Goal: Navigation & Orientation: Understand site structure

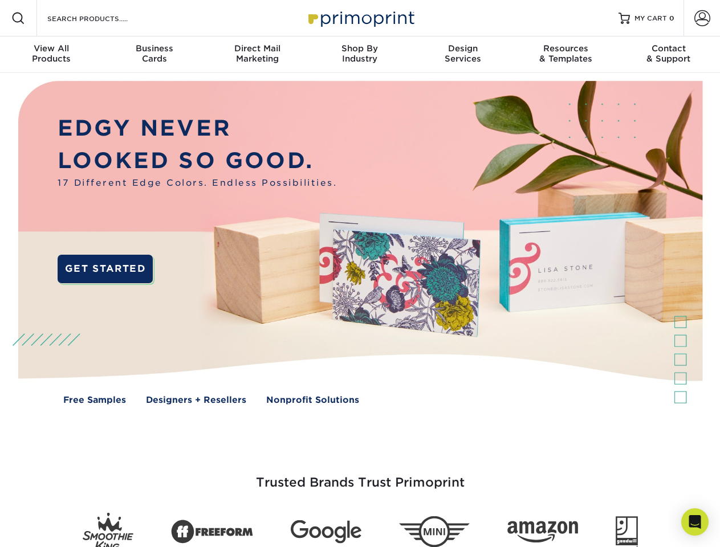
click at [360, 274] on img at bounding box center [359, 251] width 712 height 356
click at [18, 18] on span at bounding box center [18, 18] width 14 height 14
click at [702, 18] on span at bounding box center [702, 18] width 16 height 16
click at [51, 55] on div "View All Products" at bounding box center [51, 53] width 103 height 21
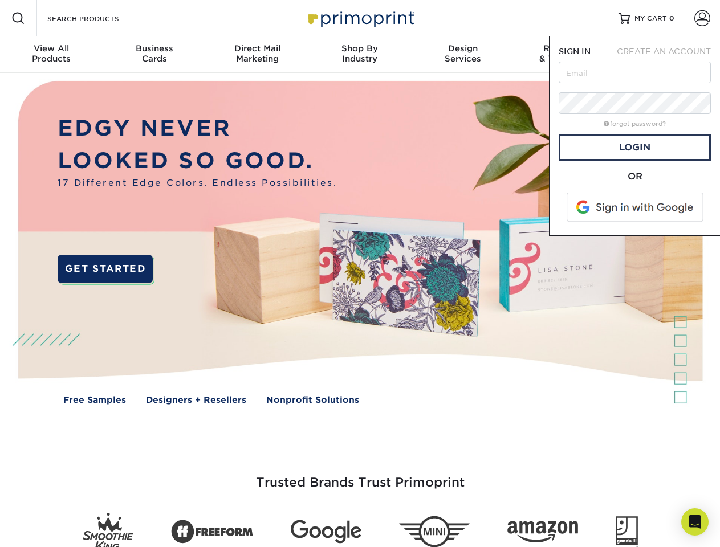
click at [154, 55] on div "Business Cards" at bounding box center [154, 53] width 103 height 21
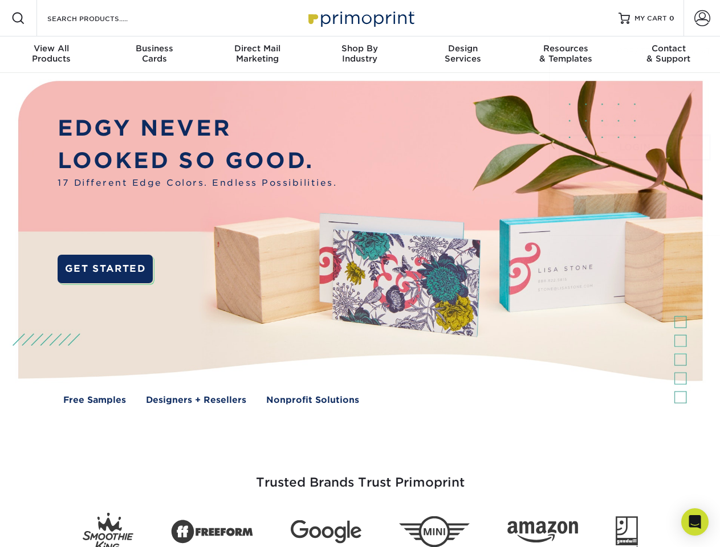
click at [257, 55] on div "Direct Mail Marketing" at bounding box center [257, 53] width 103 height 21
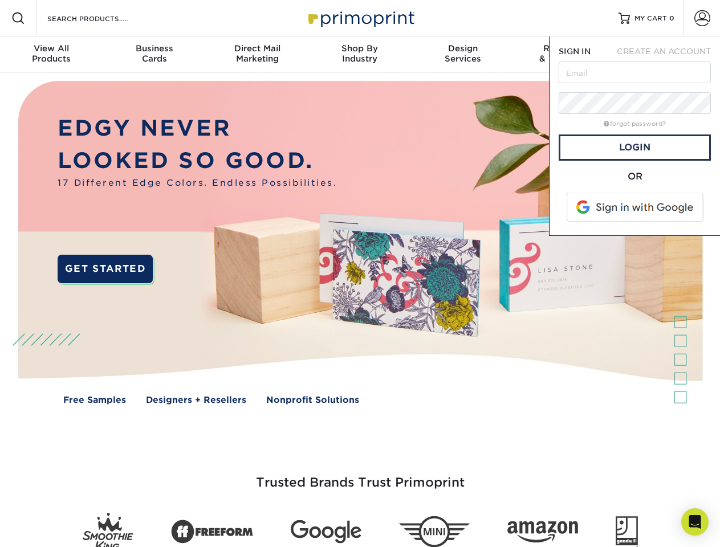
click at [360, 55] on div "Shop By Industry" at bounding box center [359, 53] width 103 height 21
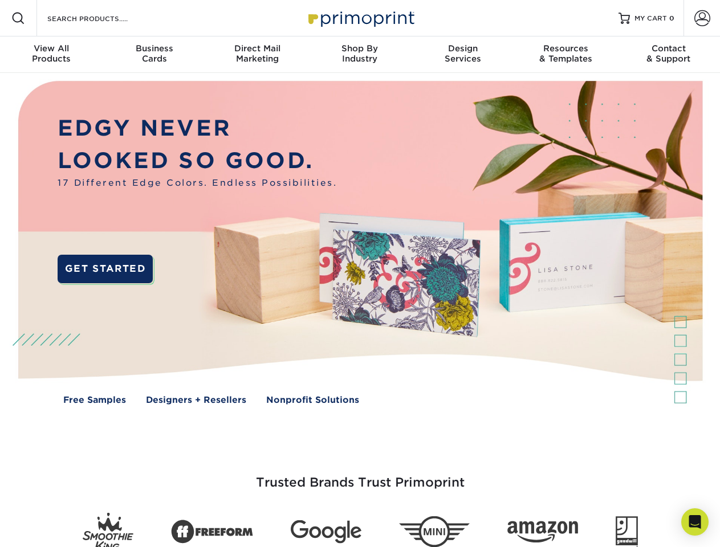
click at [463, 55] on div "Design Services" at bounding box center [462, 53] width 103 height 21
click at [565, 55] on div "Resources & Templates" at bounding box center [565, 53] width 103 height 21
click at [669, 55] on div "Contact & Support" at bounding box center [668, 53] width 103 height 21
